Goal: Obtain resource: Obtain resource

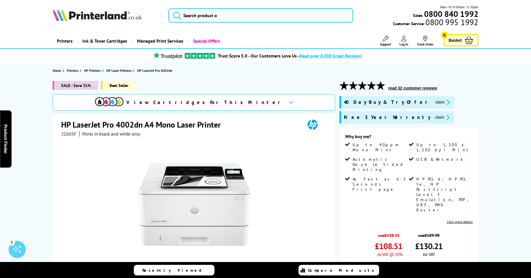
click at [434, 117] on button "claim" at bounding box center [443, 117] width 18 height 7
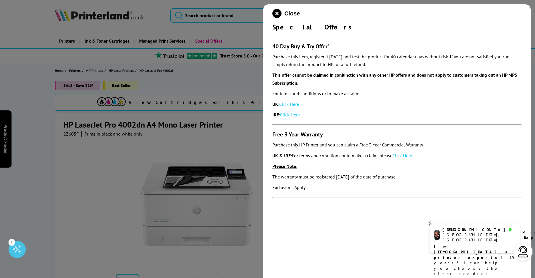
drag, startPoint x: 285, startPoint y: 179, endPoint x: 425, endPoint y: 176, distance: 140.5
click at [425, 176] on p "The warranty must be registered [DATE] of the date of purchase." at bounding box center [397, 177] width 249 height 8
click at [371, 176] on em "The warranty must be registered [DATE] of the date of purchase." at bounding box center [335, 177] width 124 height 6
click at [409, 155] on link "Click Here" at bounding box center [403, 156] width 20 height 6
click at [276, 13] on icon "close modal" at bounding box center [277, 13] width 9 height 9
